Goal: Entertainment & Leisure: Consume media (video, audio)

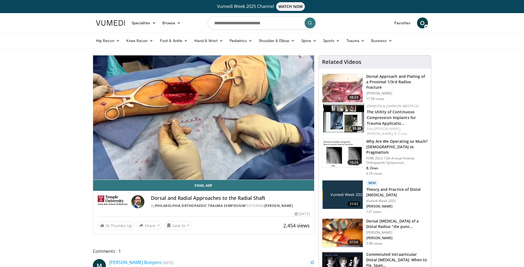
scroll to position [48, 48]
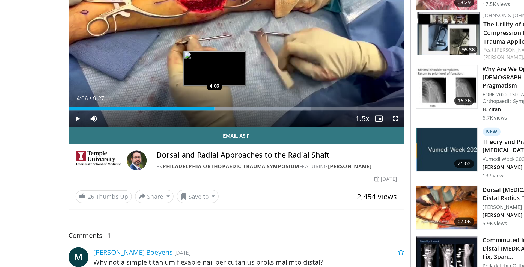
click at [191, 118] on div "Loaded : 72.34% 4:06 4:06" at bounding box center [203, 117] width 221 height 5
click at [191, 118] on div "Loaded : 72.34% 4:09 4:06" at bounding box center [203, 117] width 221 height 5
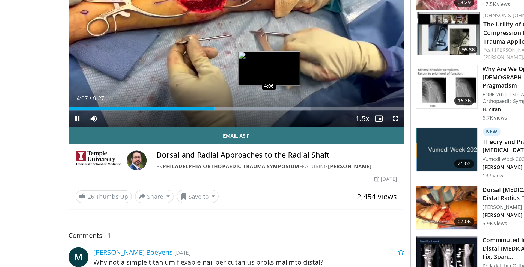
click at [200, 119] on div "Progress Bar" at bounding box center [218, 119] width 69 height 2
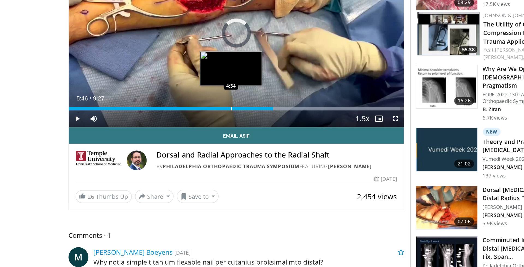
click at [208, 118] on div "Loaded : 98.81% 5:46 4:34" at bounding box center [203, 117] width 221 height 5
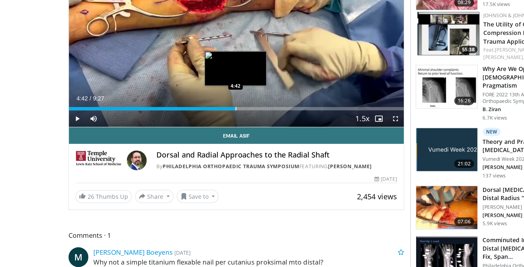
click at [212, 118] on div "Loaded : 49.40% 4:36 4:42" at bounding box center [203, 117] width 221 height 5
click at [220, 118] on div "Loaded : 68.81% 4:43 4:54" at bounding box center [203, 117] width 221 height 5
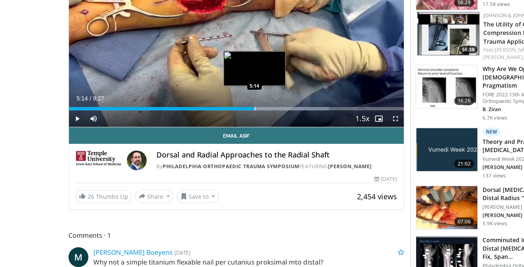
click at [231, 117] on div "Loaded : 77.63% 5:14 5:14" at bounding box center [203, 117] width 221 height 5
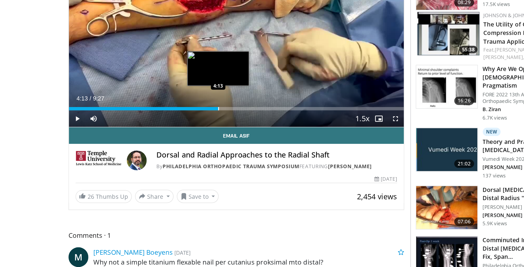
drag, startPoint x: 169, startPoint y: 119, endPoint x: 195, endPoint y: 118, distance: 26.2
click at [195, 118] on div "Loaded : 0.00% 4:13 4:13" at bounding box center [203, 117] width 221 height 5
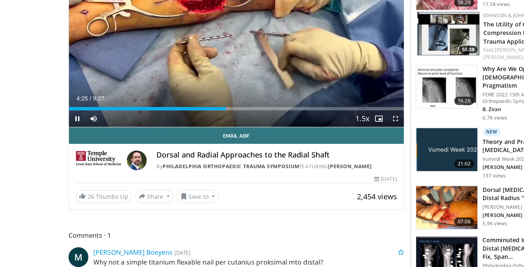
scroll to position [0, 0]
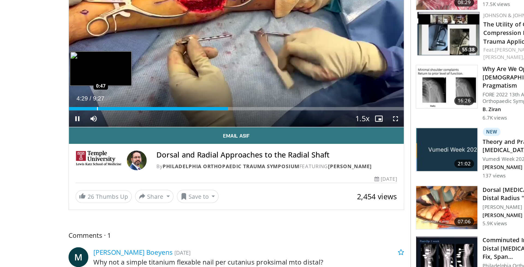
click at [93, 118] on div "Loaded : 47.63% 4:29 0:47" at bounding box center [203, 117] width 221 height 5
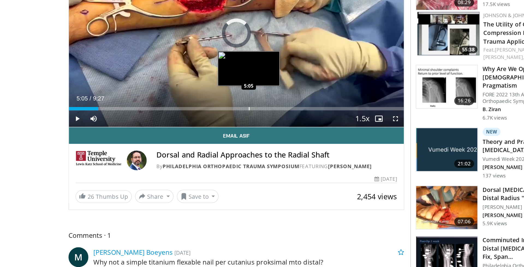
click at [226, 118] on div "Loaded : 8.81% 0:49 5:05" at bounding box center [203, 117] width 221 height 5
